Goal: Find specific page/section: Find specific page/section

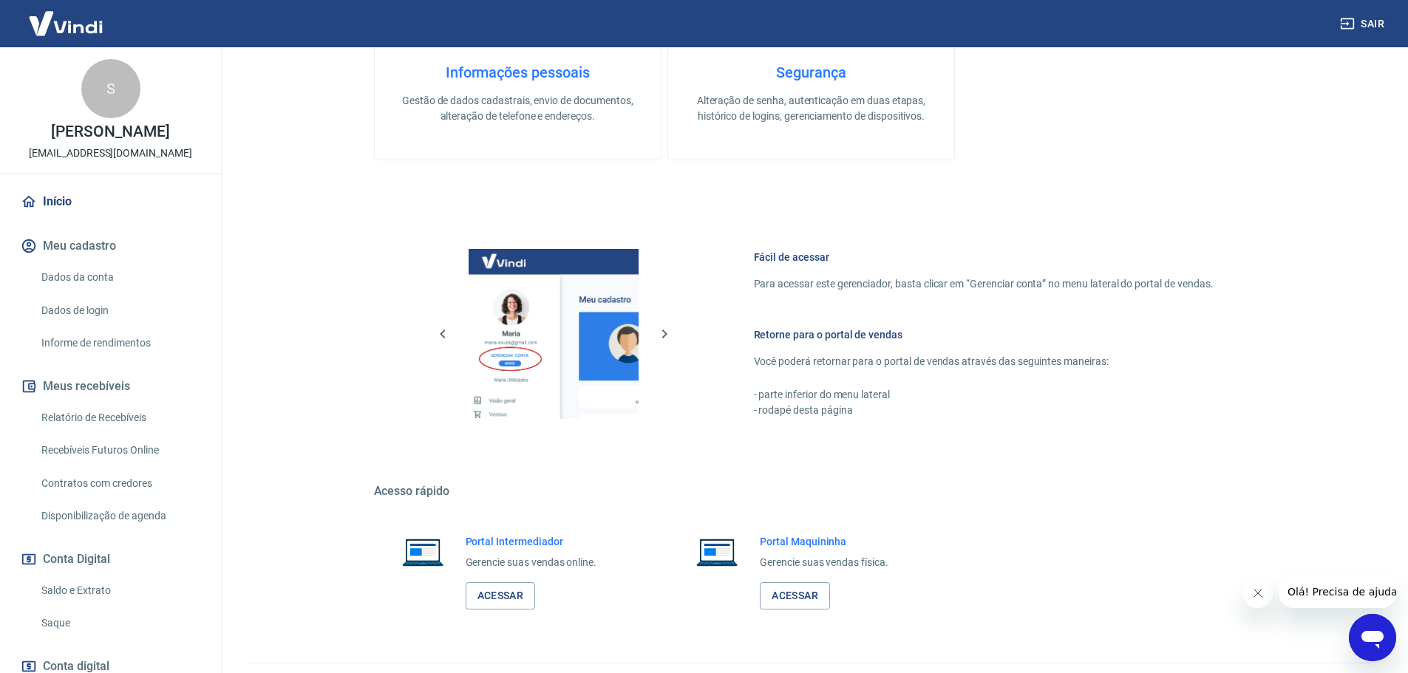
scroll to position [479, 0]
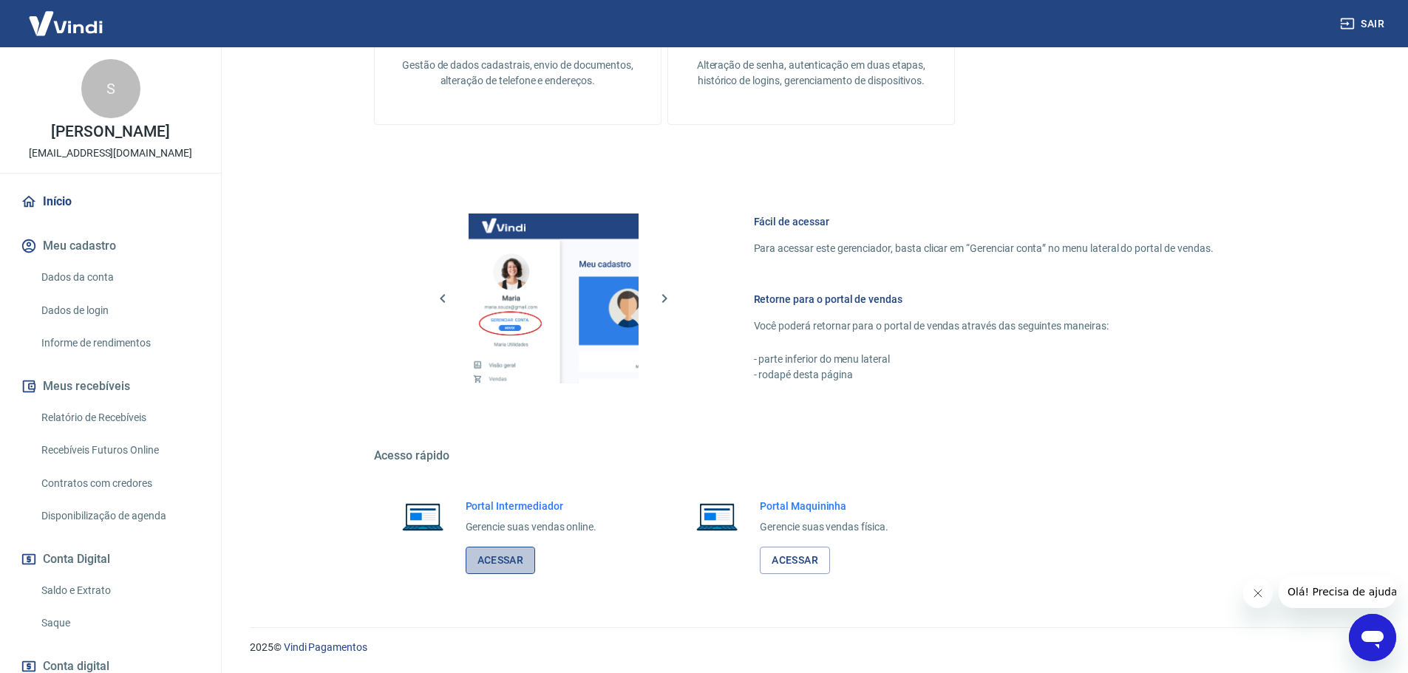
click at [498, 553] on link "Acessar" at bounding box center [501, 560] width 70 height 27
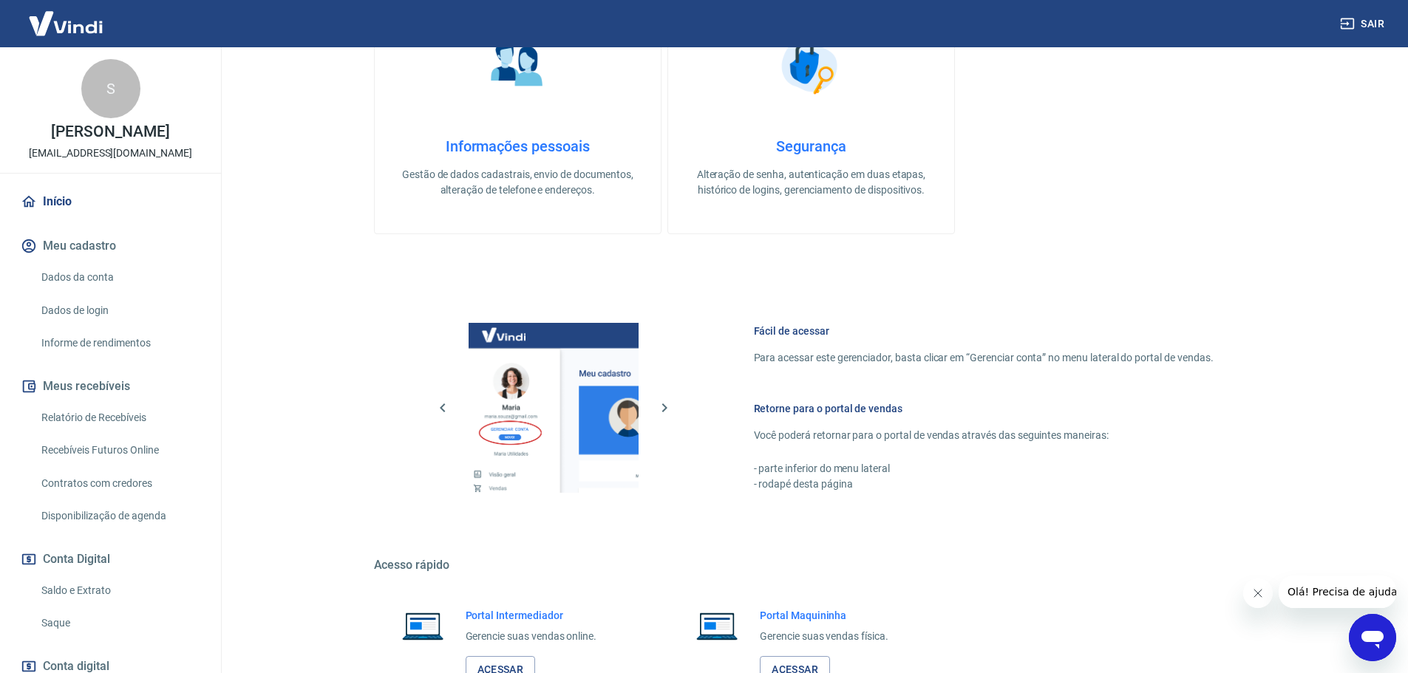
scroll to position [479, 0]
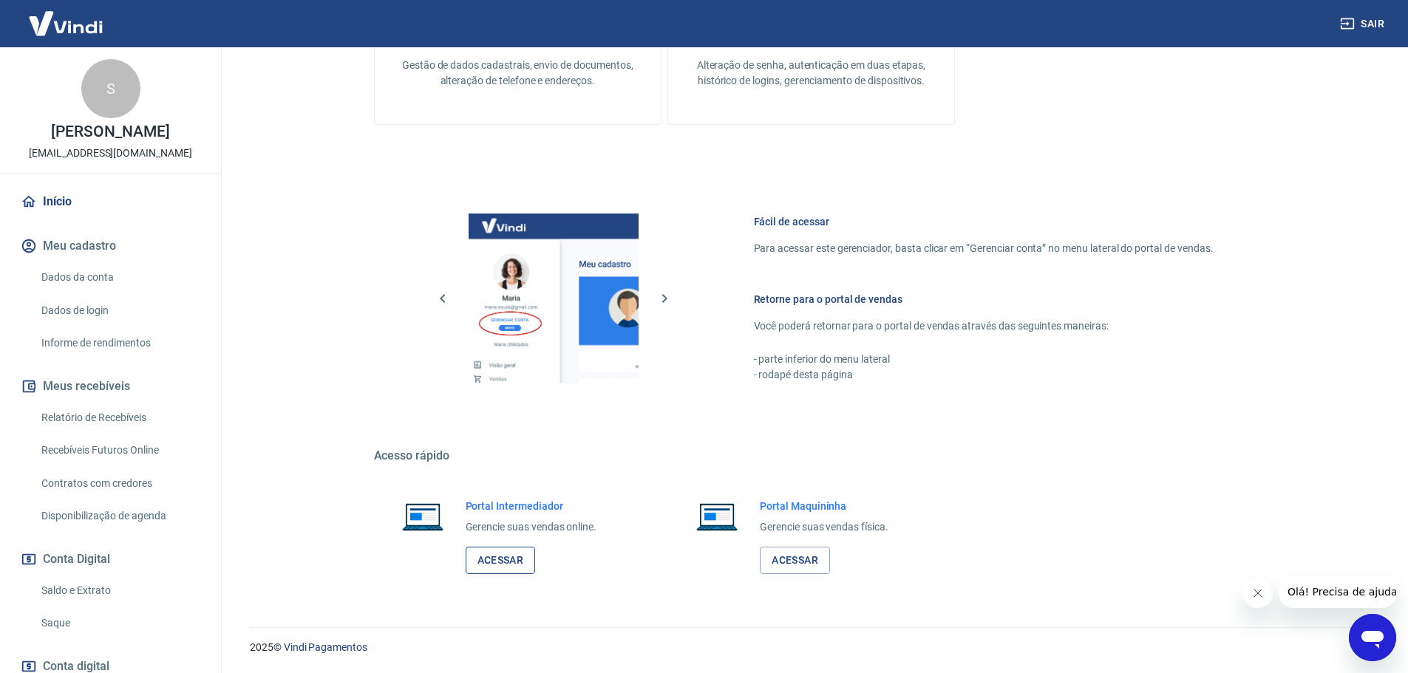
click at [505, 555] on link "Acessar" at bounding box center [501, 560] width 70 height 27
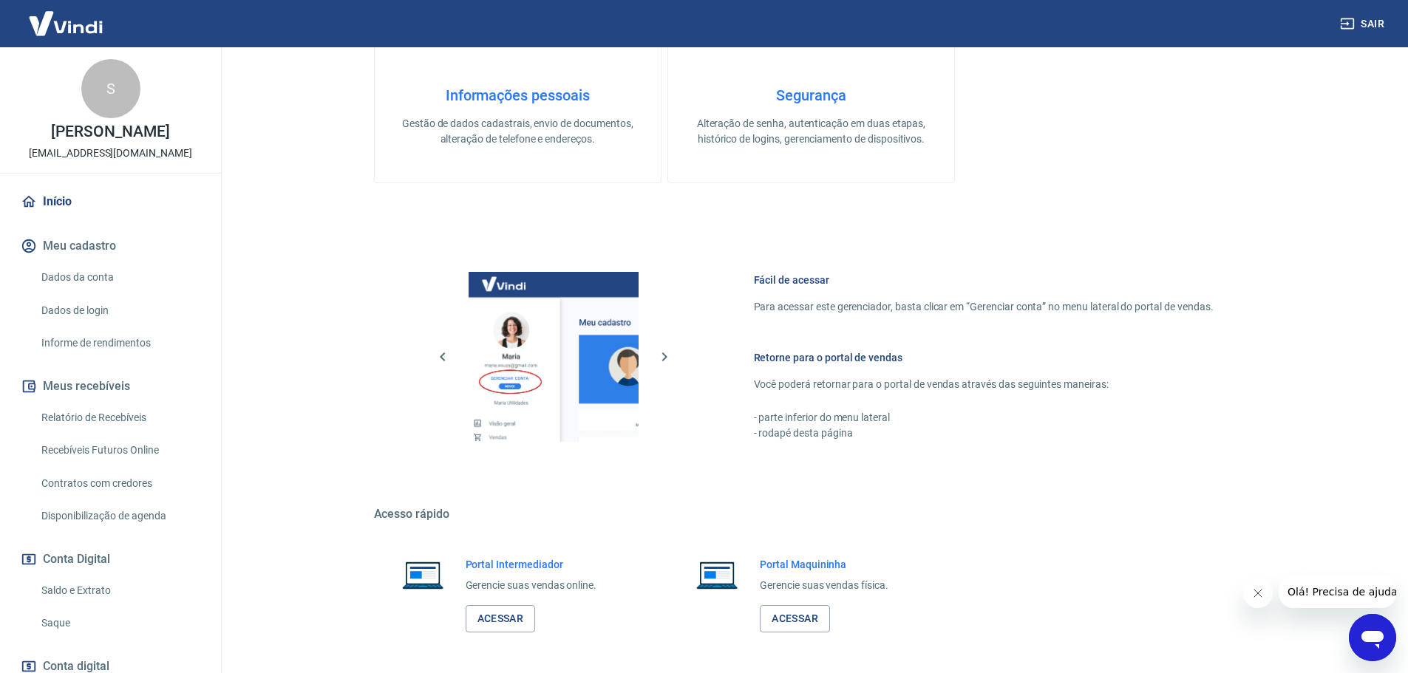
scroll to position [479, 0]
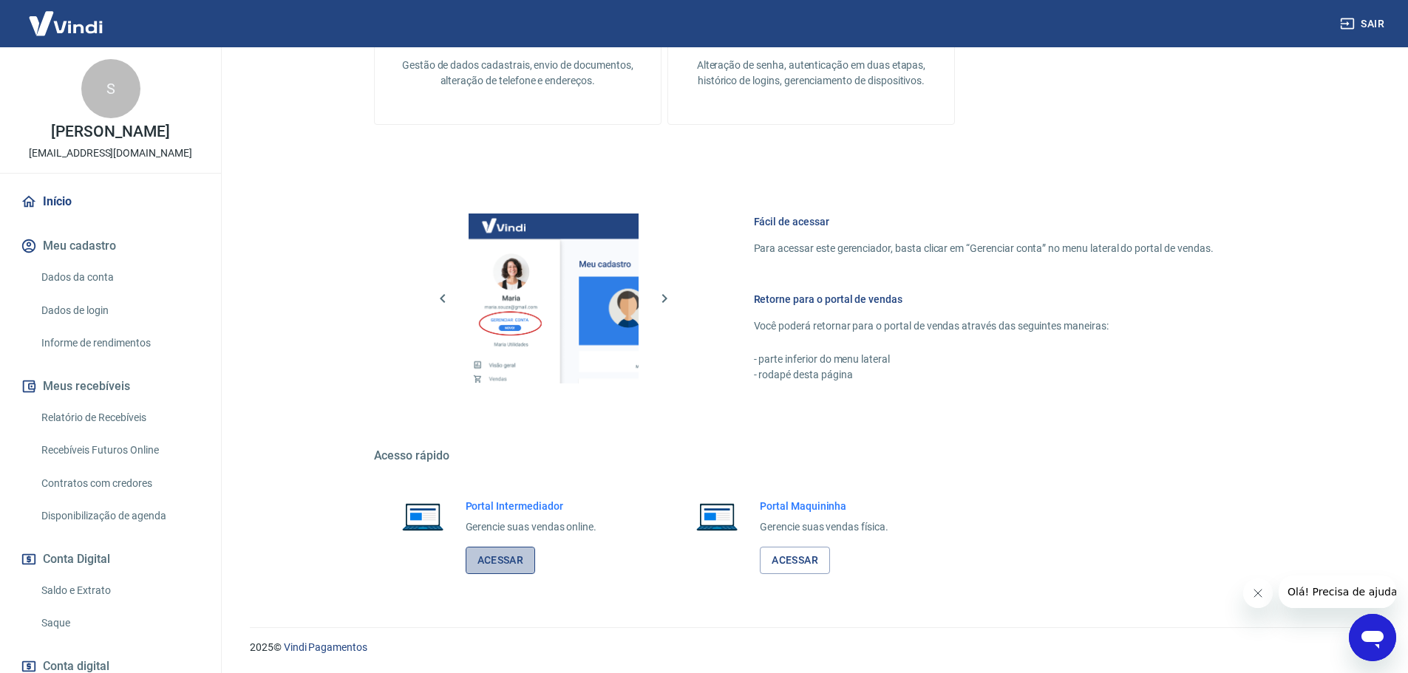
click at [505, 552] on link "Acessar" at bounding box center [501, 560] width 70 height 27
